Goal: Task Accomplishment & Management: Use online tool/utility

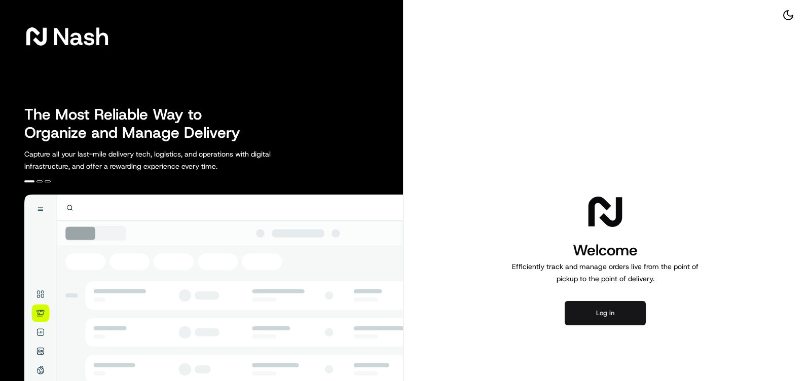
click at [582, 311] on button "Log in" at bounding box center [605, 313] width 81 height 24
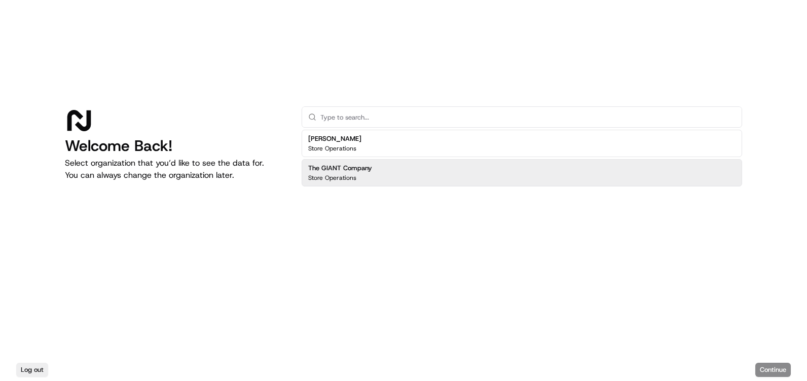
drag, startPoint x: 361, startPoint y: 165, endPoint x: 366, endPoint y: 166, distance: 5.8
click at [361, 165] on h2 "The GIANT Company" at bounding box center [340, 168] width 64 height 9
click at [774, 367] on button "Continue" at bounding box center [774, 370] width 36 height 14
